Goal: Check status: Check status

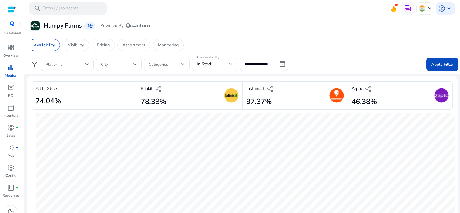
select select "*"
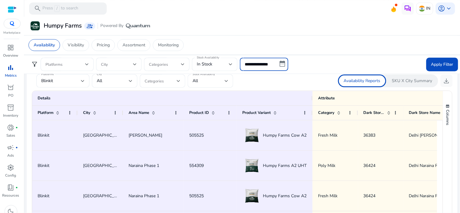
click at [254, 67] on input "**********" at bounding box center [264, 64] width 49 height 13
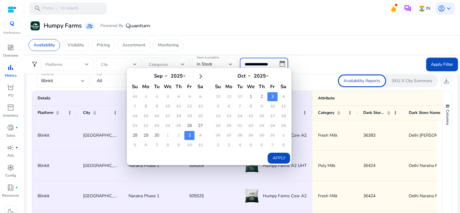
click at [198, 137] on td "4" at bounding box center [200, 135] width 10 height 9
click at [161, 141] on td "7" at bounding box center [157, 145] width 10 height 9
click at [152, 132] on td "30" at bounding box center [157, 135] width 10 height 9
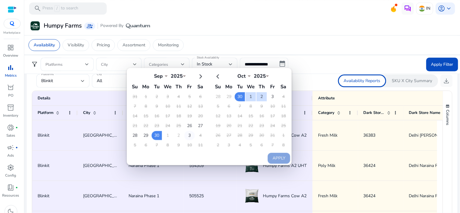
click at [186, 135] on td "3" at bounding box center [189, 135] width 10 height 9
click at [268, 95] on td "3" at bounding box center [273, 96] width 10 height 9
click at [225, 156] on div "Apply" at bounding box center [209, 116] width 164 height 96
click at [190, 133] on td "3" at bounding box center [189, 135] width 10 height 9
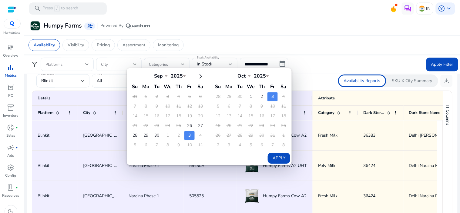
click at [269, 96] on td "3" at bounding box center [273, 96] width 10 height 9
click at [273, 98] on td "3" at bounding box center [273, 96] width 10 height 9
click at [280, 156] on button "Apply" at bounding box center [279, 158] width 22 height 11
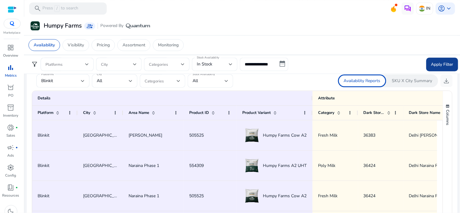
click at [444, 60] on span at bounding box center [443, 64] width 32 height 15
